Goal: Navigation & Orientation: Find specific page/section

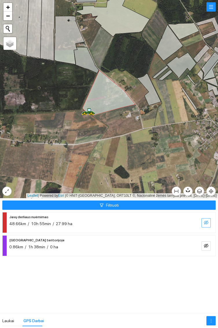
click at [207, 225] on button "button" at bounding box center [205, 222] width 9 height 9
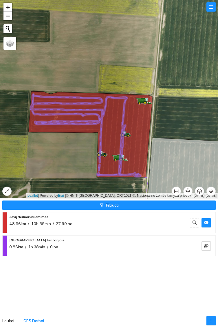
click at [144, 100] on icon at bounding box center [143, 100] width 4 height 3
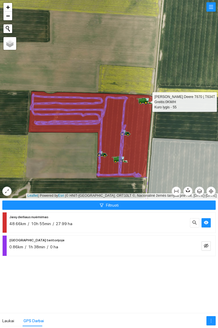
click at [120, 161] on icon at bounding box center [79, 134] width 98 height 82
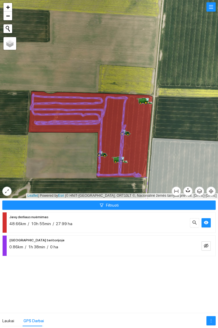
click at [122, 159] on icon at bounding box center [122, 158] width 1 height 2
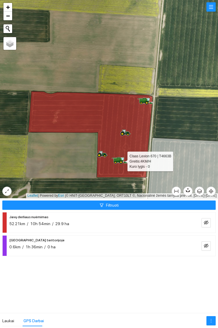
click at [145, 100] on icon at bounding box center [145, 100] width 1 height 1
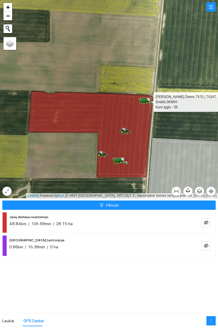
click at [124, 160] on icon at bounding box center [120, 160] width 16 height 6
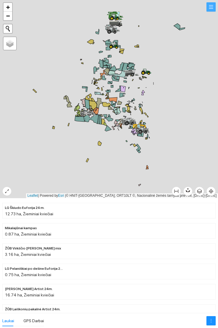
click at [211, 5] on button "button" at bounding box center [210, 6] width 9 height 9
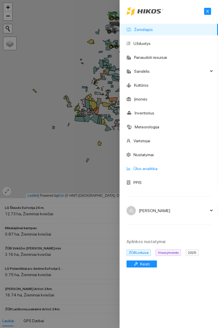
click at [153, 168] on link "Ūkio analitika" at bounding box center [145, 168] width 24 height 5
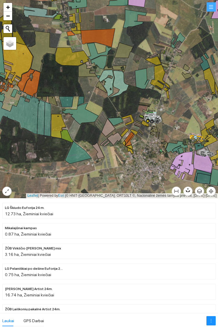
click at [212, 7] on button "button" at bounding box center [210, 6] width 9 height 9
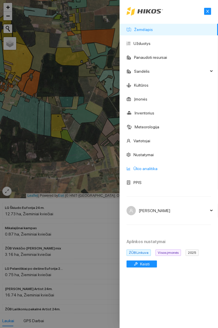
click at [155, 167] on link "Ūkio analitika" at bounding box center [145, 168] width 24 height 5
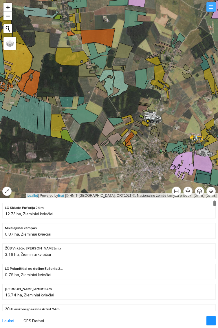
click at [210, 8] on button "button" at bounding box center [210, 6] width 9 height 9
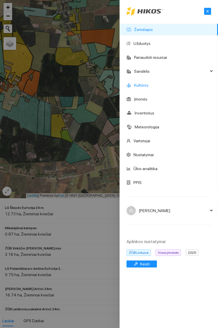
click at [144, 83] on link "Kultūros" at bounding box center [141, 85] width 14 height 5
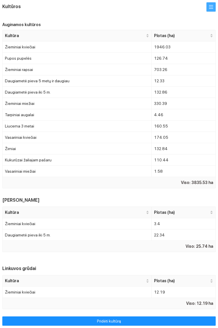
click at [210, 7] on button "button" at bounding box center [210, 6] width 9 height 9
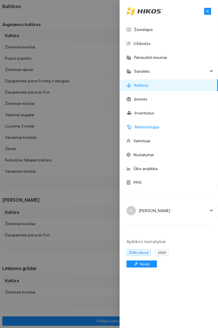
click at [158, 125] on link "Meteorologija" at bounding box center [147, 126] width 25 height 5
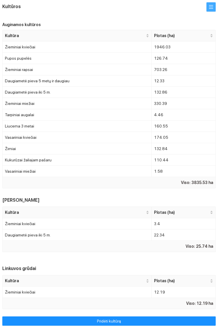
click at [211, 9] on button "button" at bounding box center [210, 6] width 9 height 9
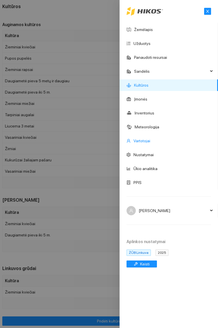
click at [150, 142] on link "Vartotojai" at bounding box center [141, 140] width 17 height 5
